Goal: Check status: Check status

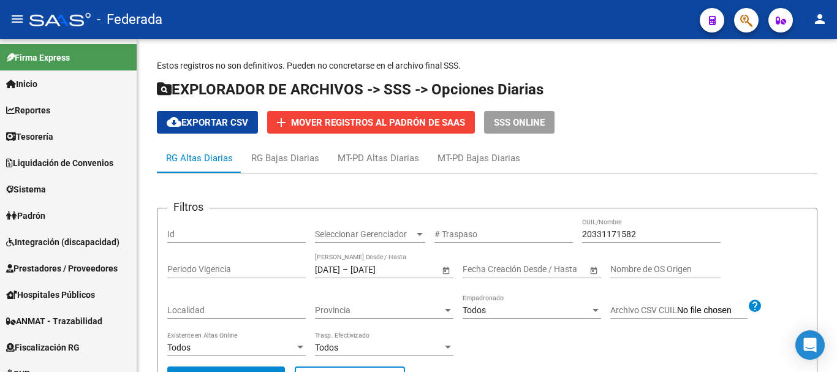
scroll to position [172, 0]
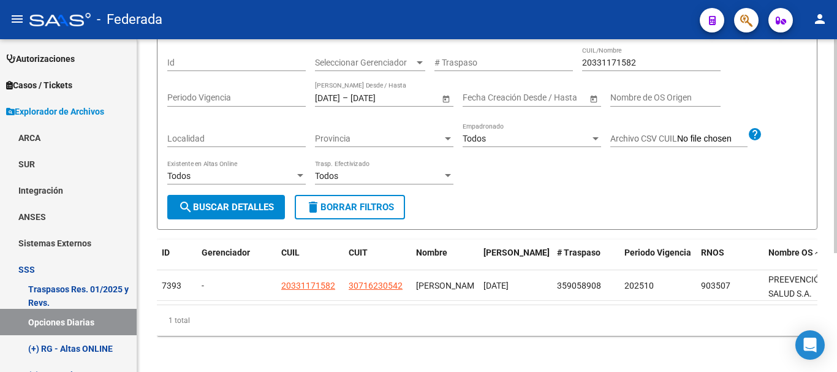
click at [632, 56] on div "20331171582 CUIL/Nombre" at bounding box center [651, 59] width 139 height 25
click at [629, 56] on div "20331171582 CUIL/Nombre" at bounding box center [651, 59] width 139 height 25
click at [630, 61] on input "20331171582" at bounding box center [651, 63] width 139 height 10
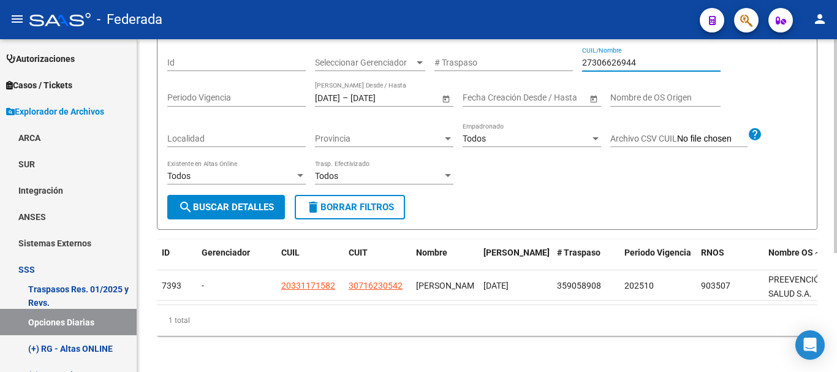
type input "27306626944"
click at [332, 93] on input "[DATE]" at bounding box center [327, 98] width 25 height 10
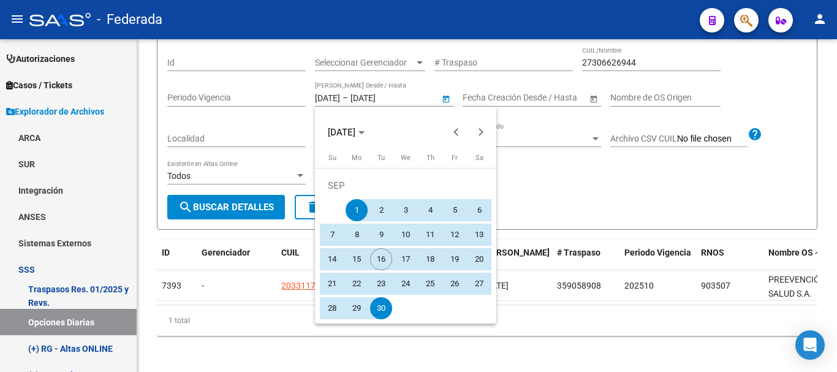
click at [336, 95] on div at bounding box center [418, 186] width 837 height 372
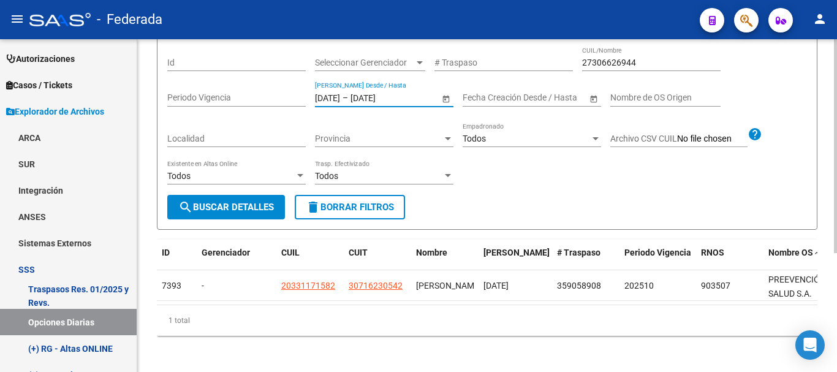
drag, startPoint x: 338, startPoint y: 97, endPoint x: 329, endPoint y: 94, distance: 8.9
click at [329, 94] on input "[DATE]" at bounding box center [327, 98] width 25 height 10
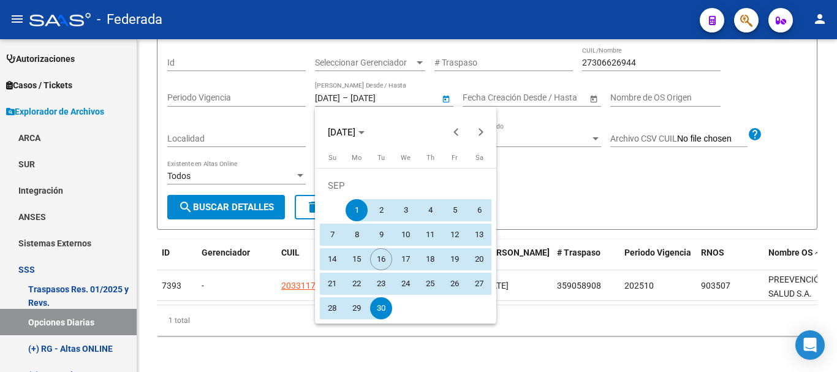
click at [330, 99] on div at bounding box center [418, 186] width 837 height 372
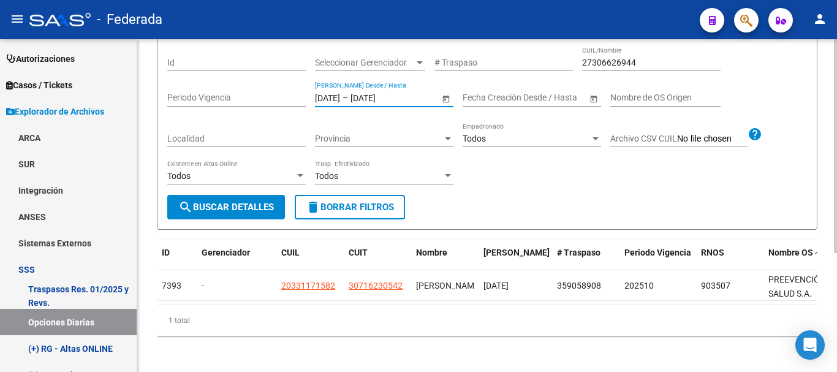
type input "[DATE]"
click at [268, 206] on span "search Buscar Detalles" at bounding box center [226, 207] width 96 height 11
